Goal: Task Accomplishment & Management: Use online tool/utility

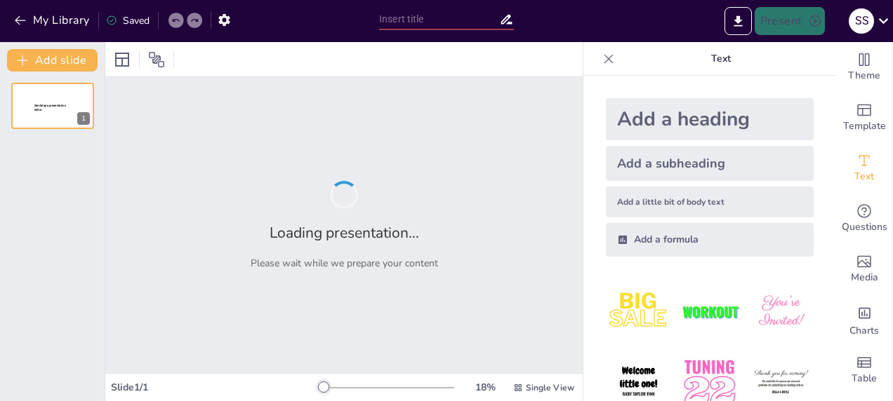
type input "New Sendsteps"
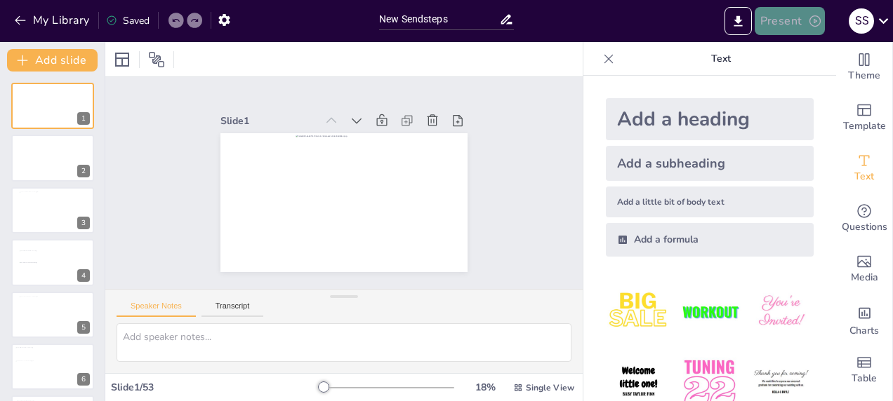
click at [787, 13] on button "Present" at bounding box center [789, 21] width 70 height 28
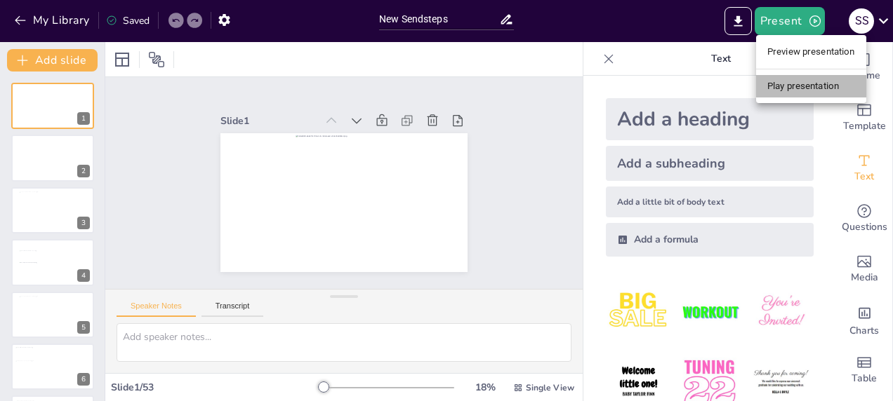
click at [788, 82] on li "Play presentation" at bounding box center [811, 86] width 110 height 22
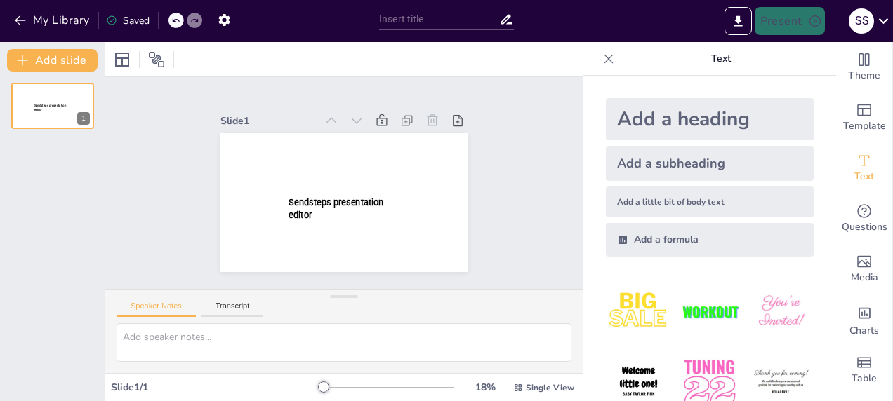
type input "New Sendsteps"
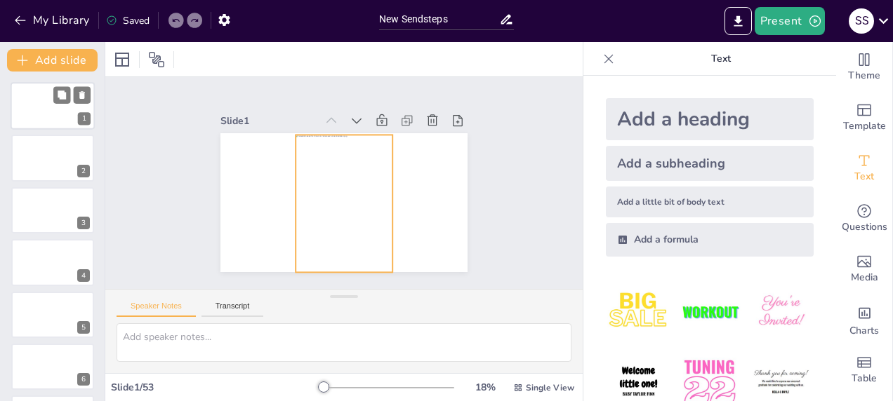
click at [44, 109] on div at bounding box center [52, 106] width 33 height 47
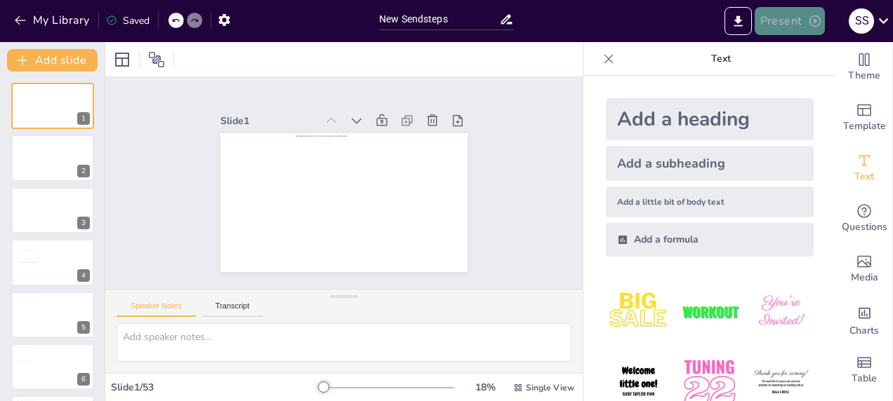
click at [782, 14] on button "Present" at bounding box center [789, 21] width 70 height 28
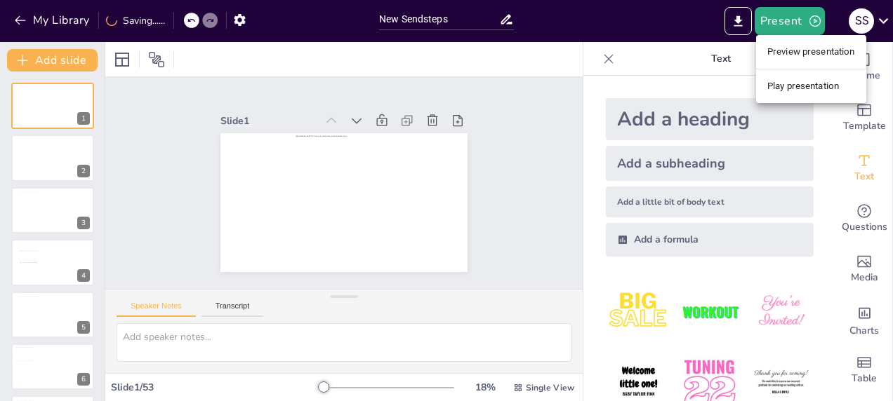
click at [797, 77] on li "Play presentation" at bounding box center [811, 86] width 110 height 22
